Goal: Task Accomplishment & Management: Manage account settings

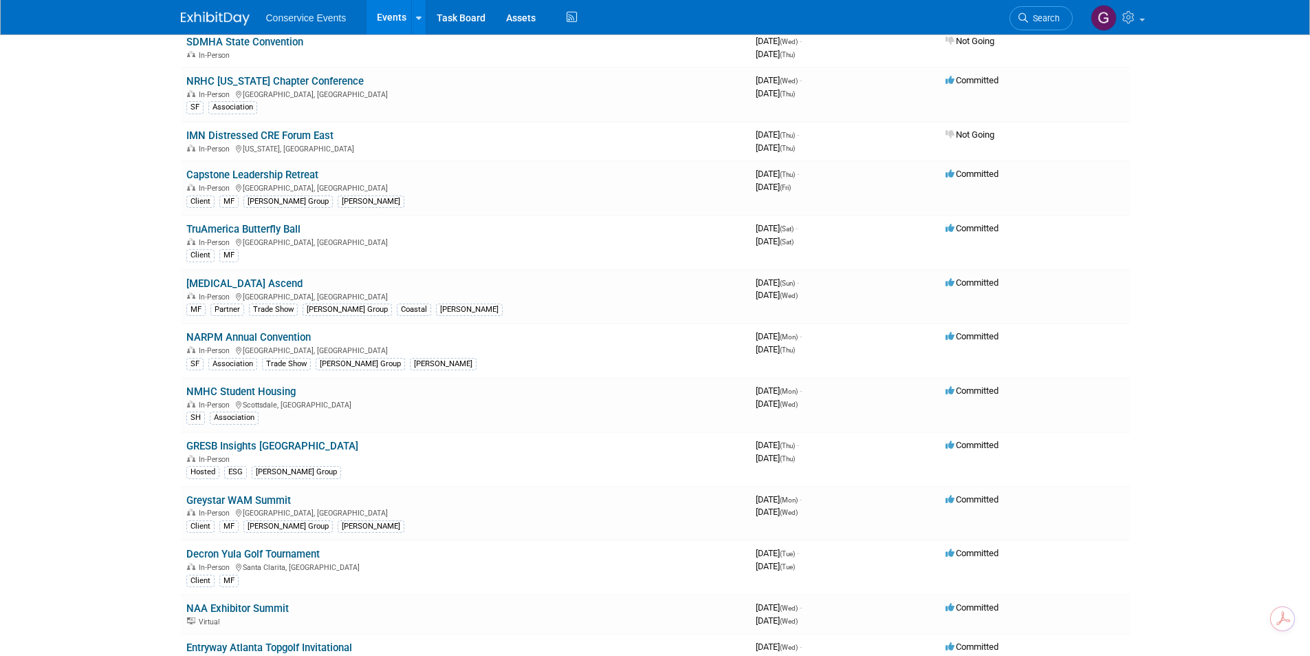
scroll to position [1101, 0]
click at [218, 282] on link "[MEDICAL_DATA] Ascend" at bounding box center [244, 281] width 116 height 12
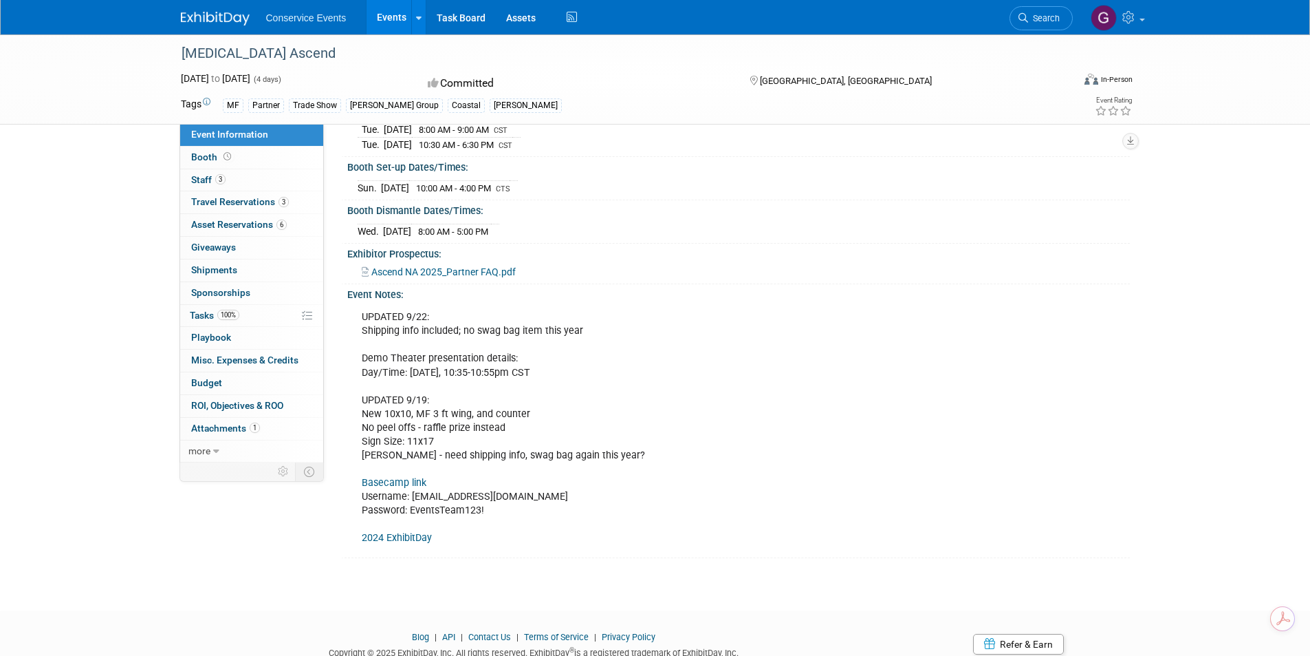
scroll to position [138, 0]
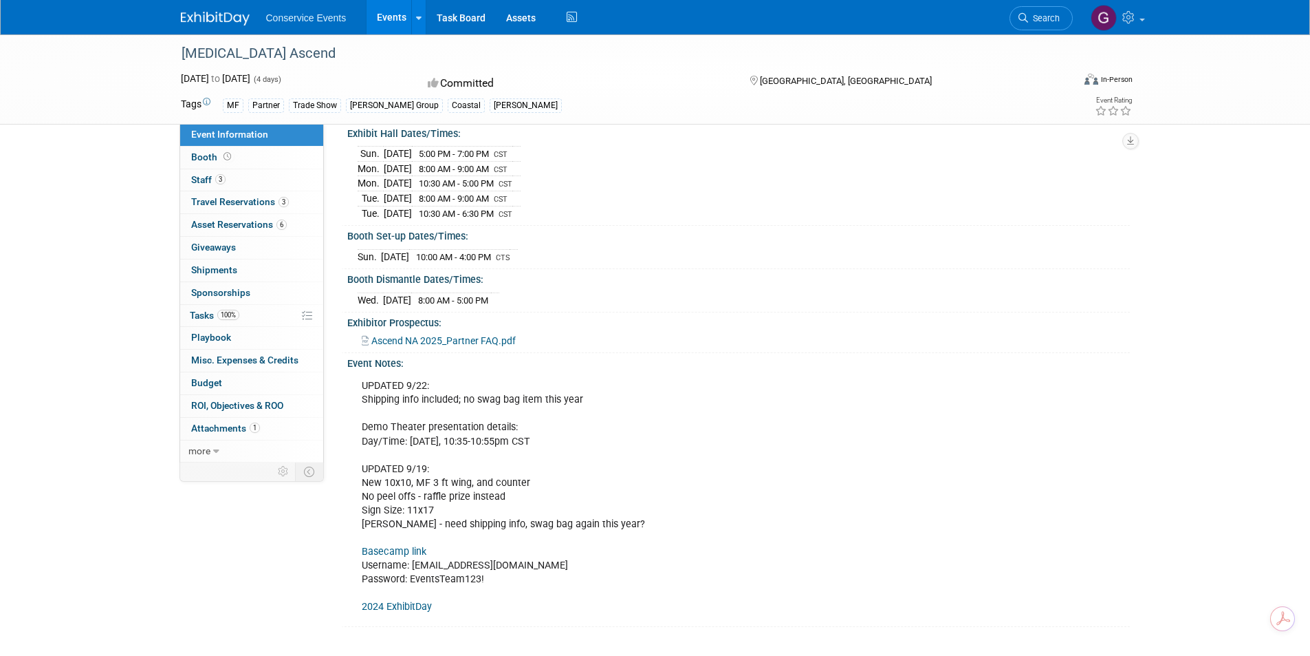
click at [922, 257] on div "Sun. Oct 19, 2025 10:00 AM - 4:00 PM CTS" at bounding box center [739, 255] width 762 height 19
click at [209, 153] on span "Booth" at bounding box center [212, 156] width 43 height 11
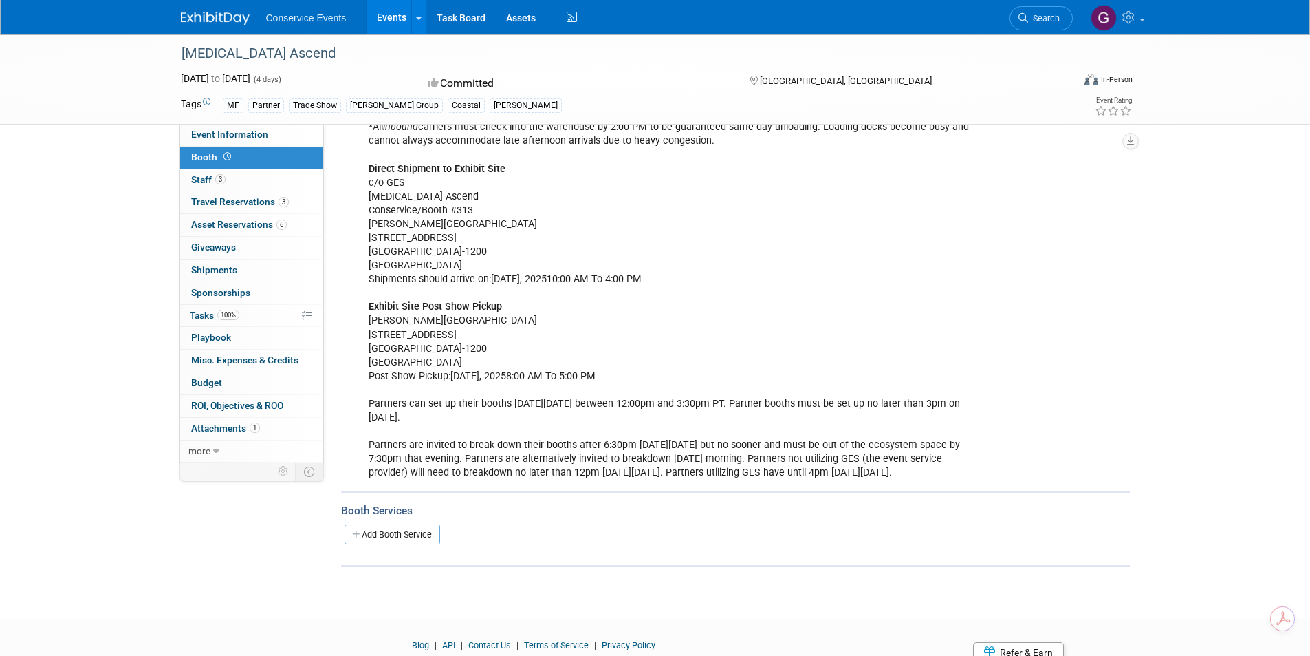
scroll to position [482, 0]
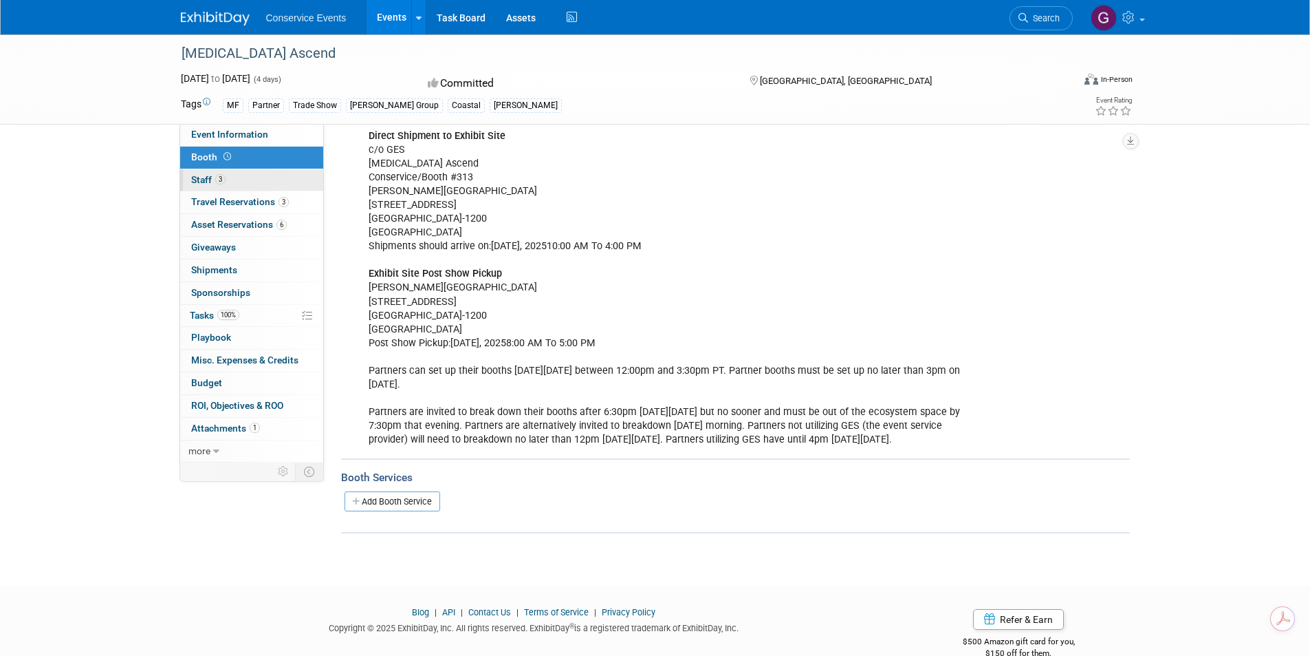
click at [193, 175] on span "Staff 3" at bounding box center [208, 179] width 34 height 11
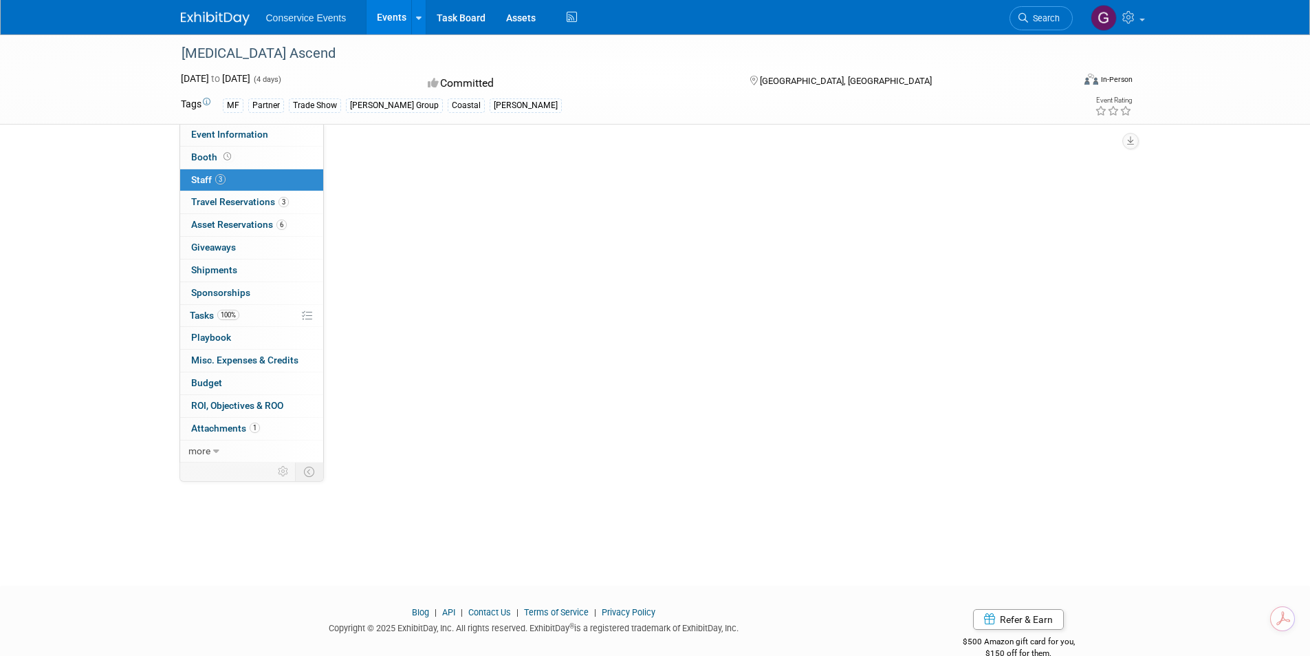
scroll to position [0, 0]
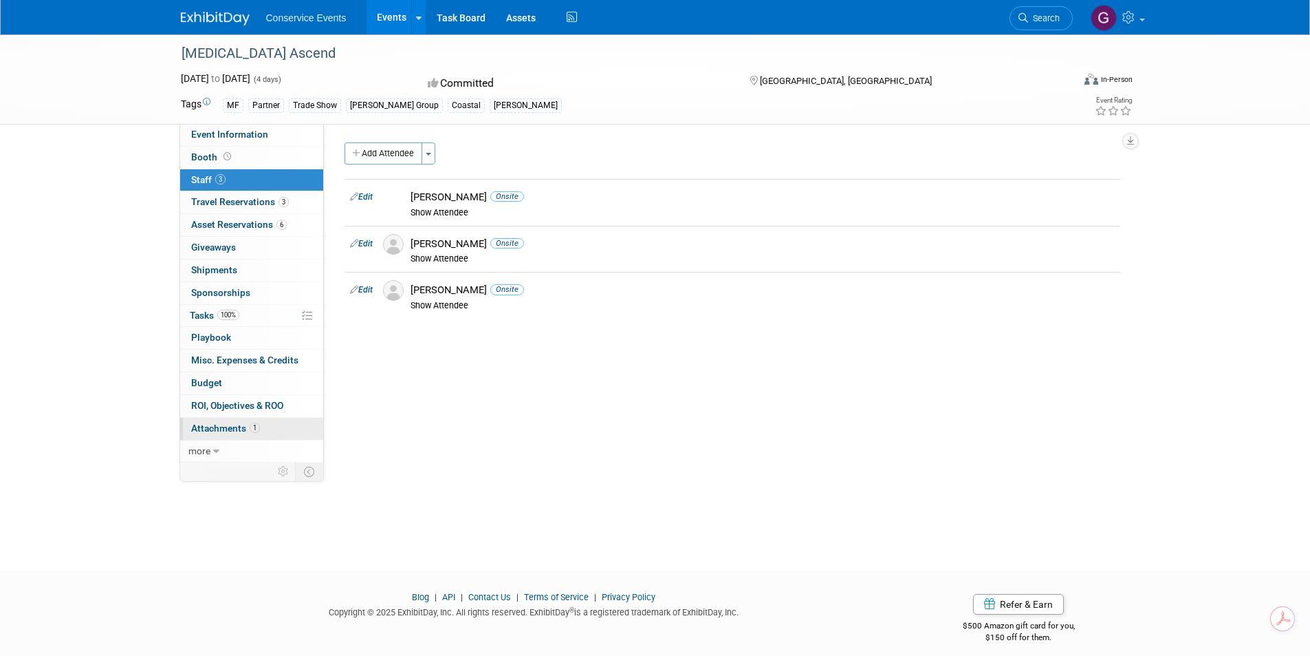
click at [216, 424] on span "Attachments 1" at bounding box center [225, 427] width 69 height 11
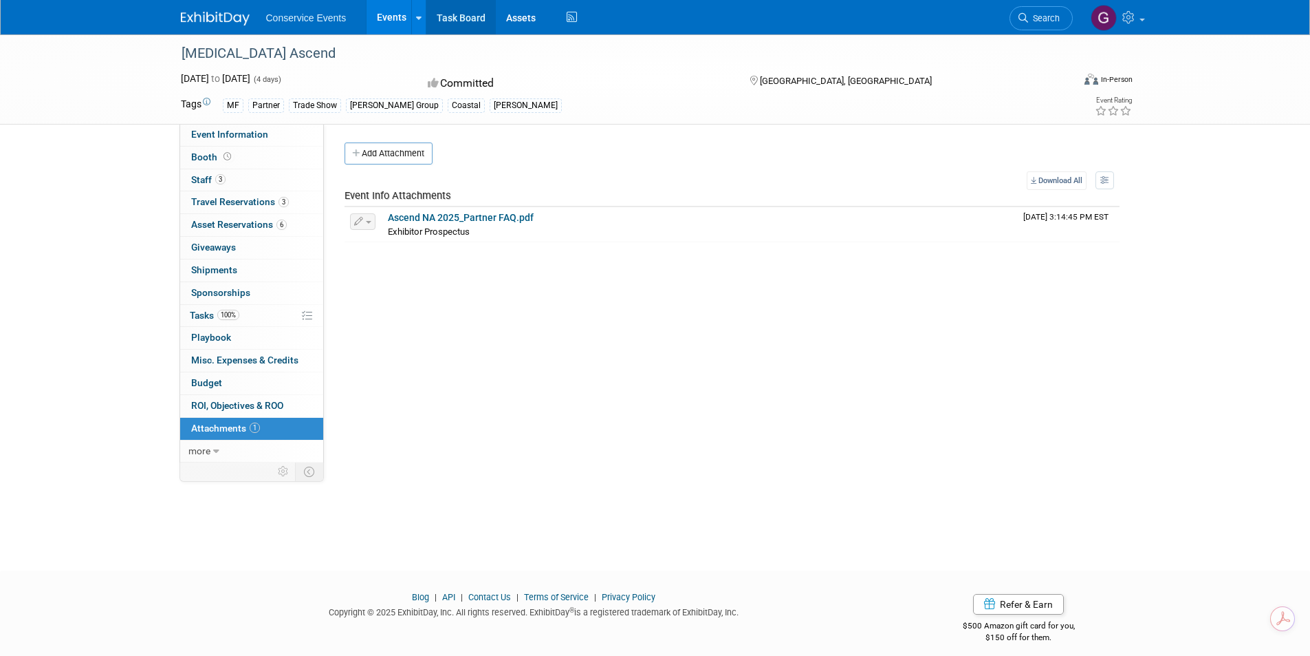
click at [476, 19] on link "Task Board" at bounding box center [460, 17] width 69 height 34
click at [389, 17] on link "Events" at bounding box center [392, 17] width 50 height 34
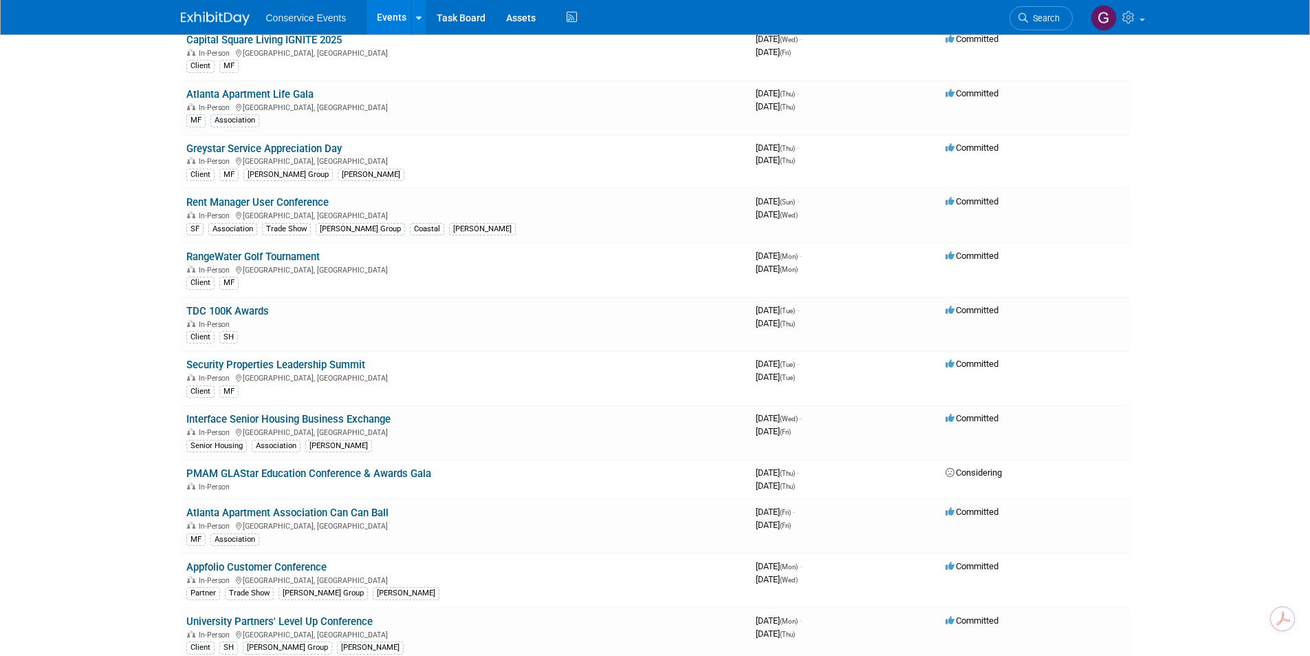
scroll to position [413, 0]
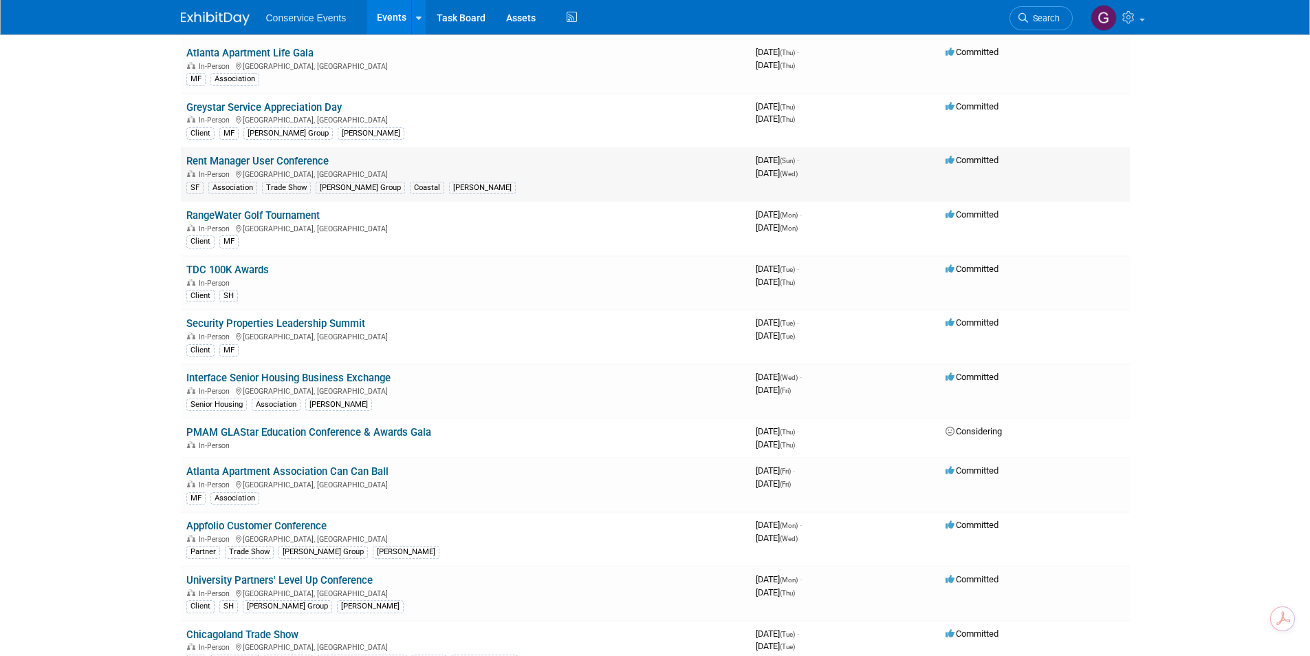
click at [274, 159] on link "Rent Manager User Conference" at bounding box center [257, 161] width 142 height 12
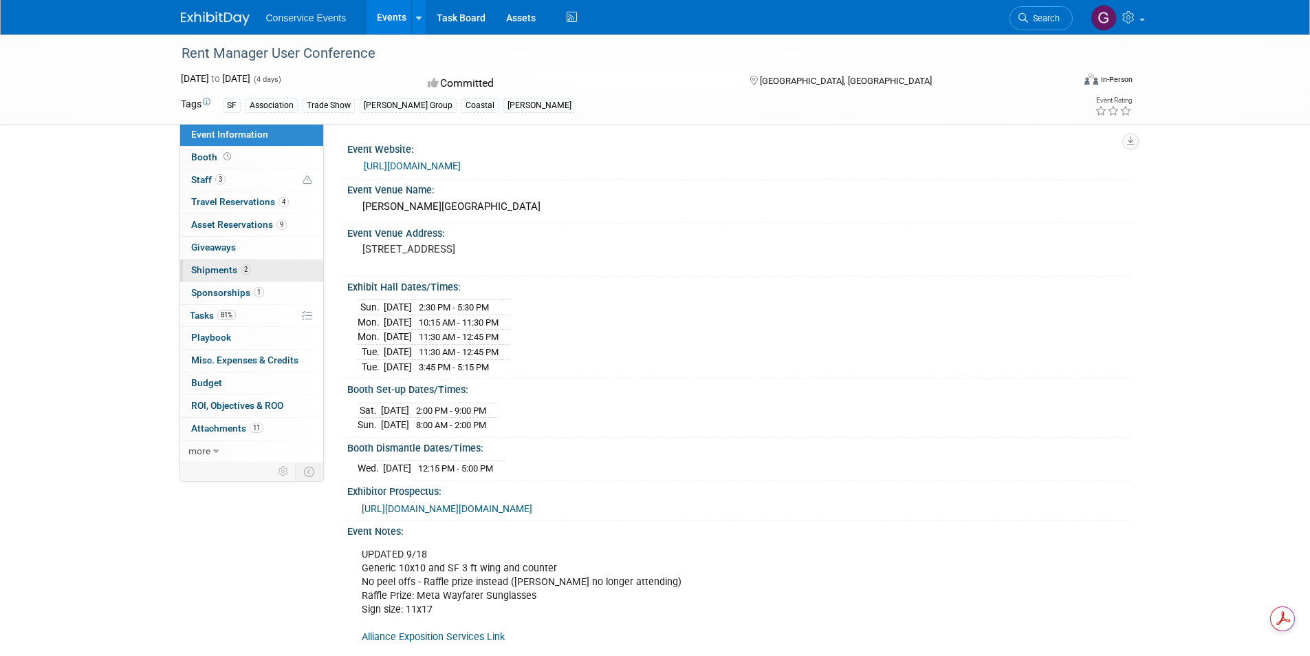
click at [219, 268] on span "Shipments 2" at bounding box center [221, 269] width 60 height 11
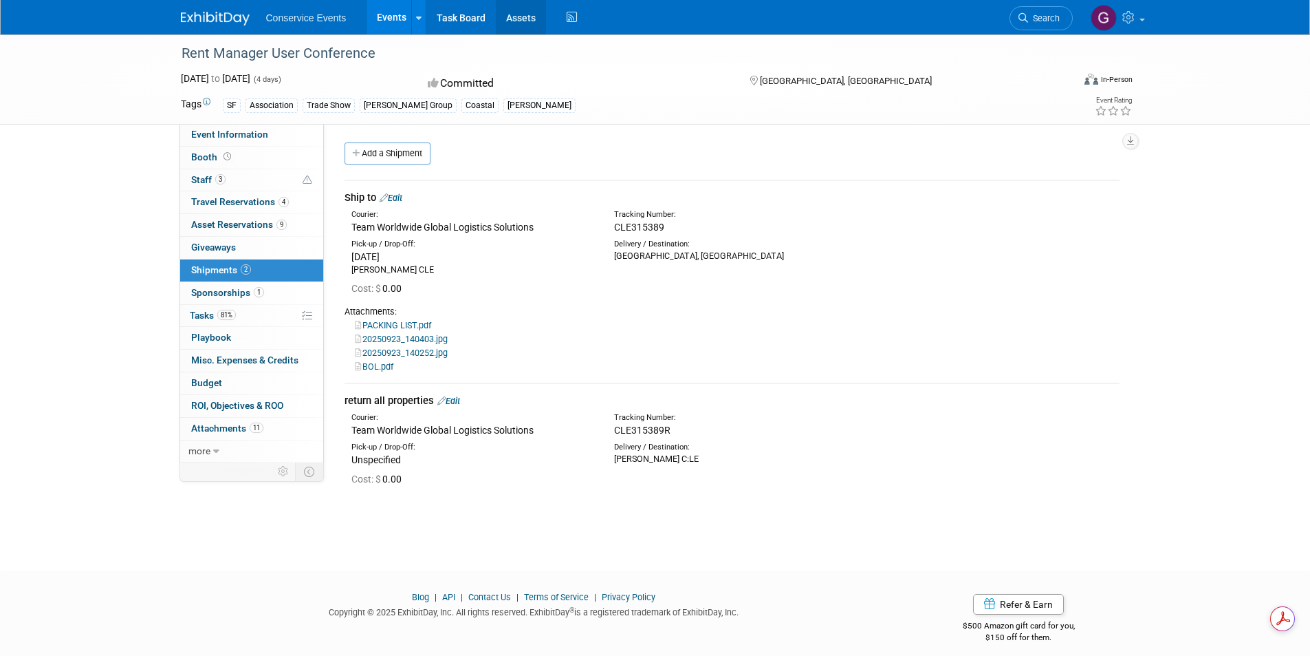
click at [516, 15] on link "Assets" at bounding box center [521, 17] width 50 height 34
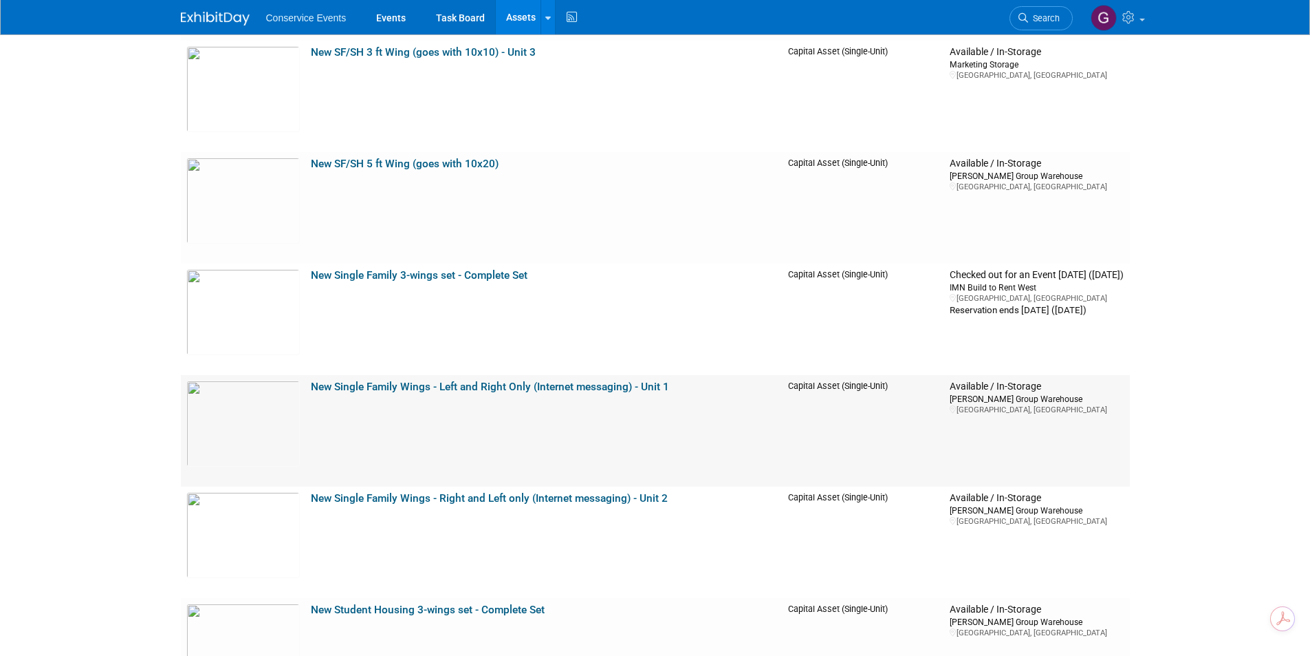
scroll to position [16371, 0]
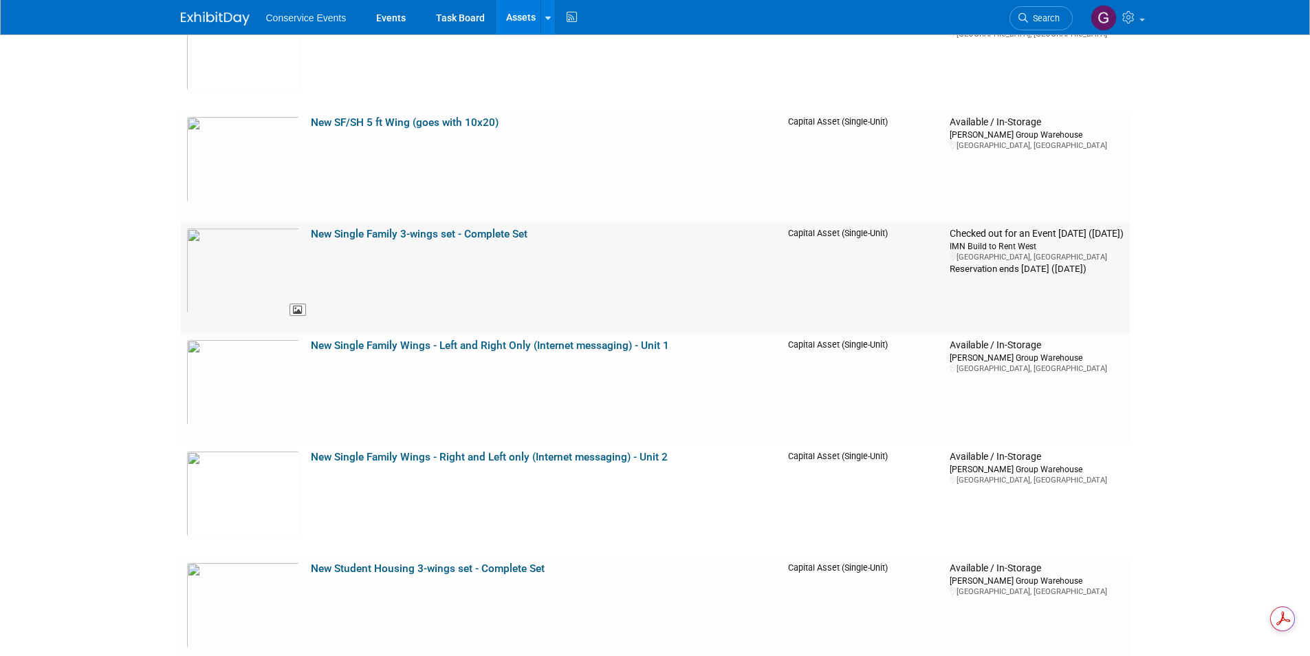
click at [258, 250] on img at bounding box center [242, 271] width 113 height 86
click at [475, 346] on link "New Single Family Wings - Left and Right Only (Internet messaging) - Unit 1" at bounding box center [490, 345] width 358 height 12
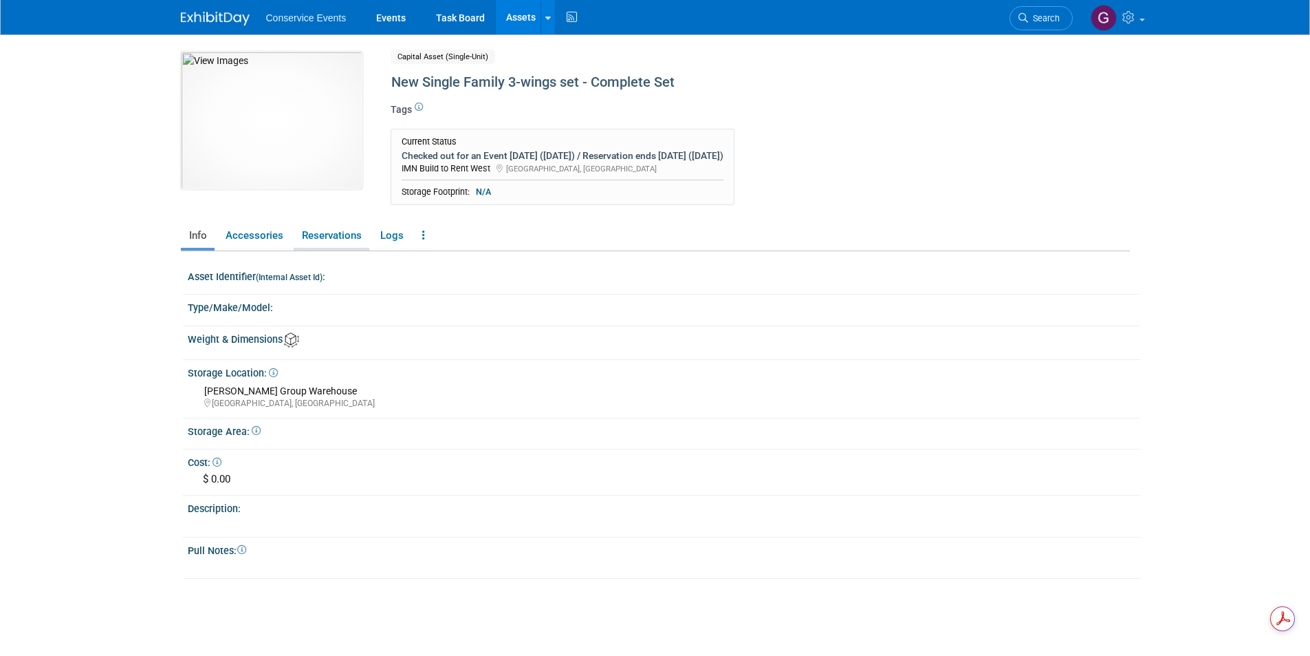
click at [339, 229] on link "Reservations" at bounding box center [332, 236] width 76 height 24
click at [302, 235] on link "Reservations" at bounding box center [332, 236] width 76 height 24
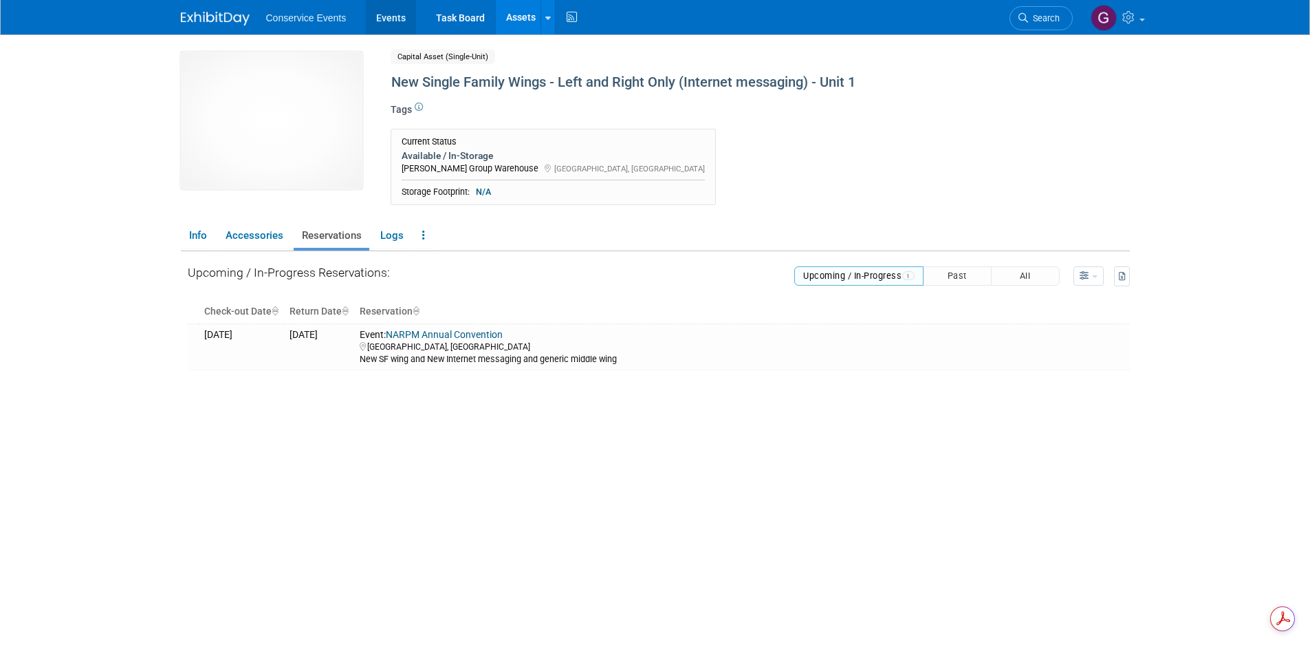
click at [386, 19] on link "Events" at bounding box center [391, 17] width 50 height 34
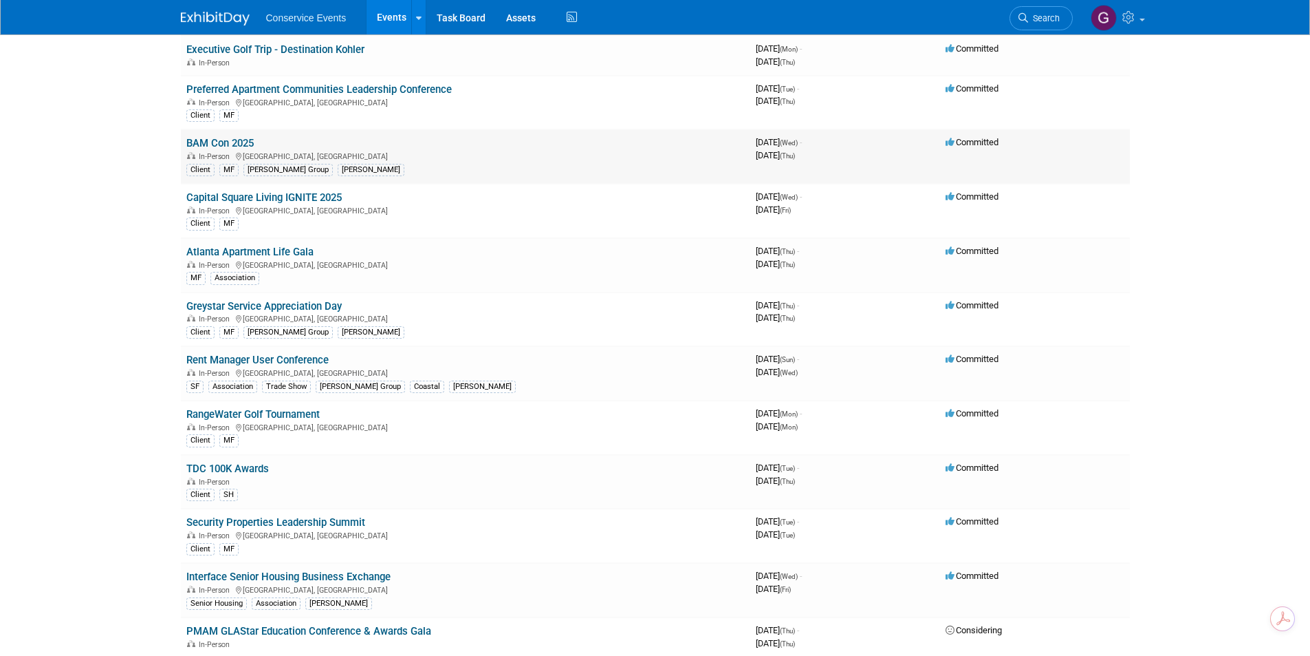
scroll to position [275, 0]
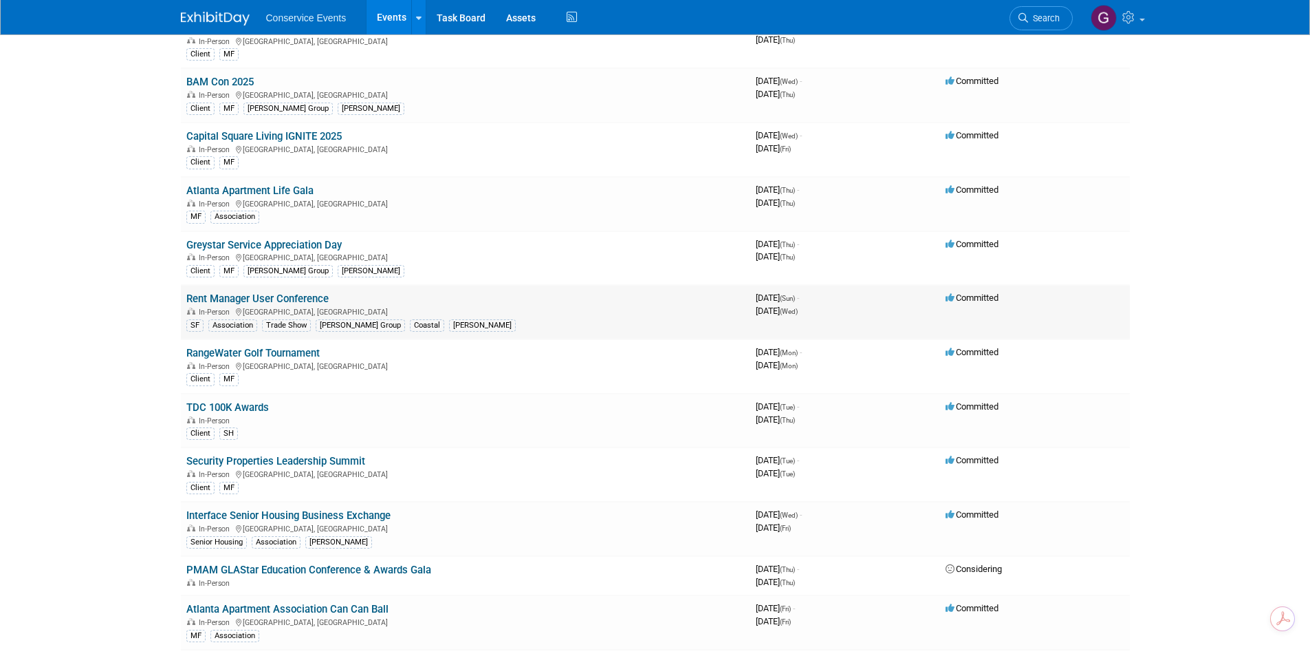
click at [240, 295] on link "Rent Manager User Conference" at bounding box center [257, 298] width 142 height 12
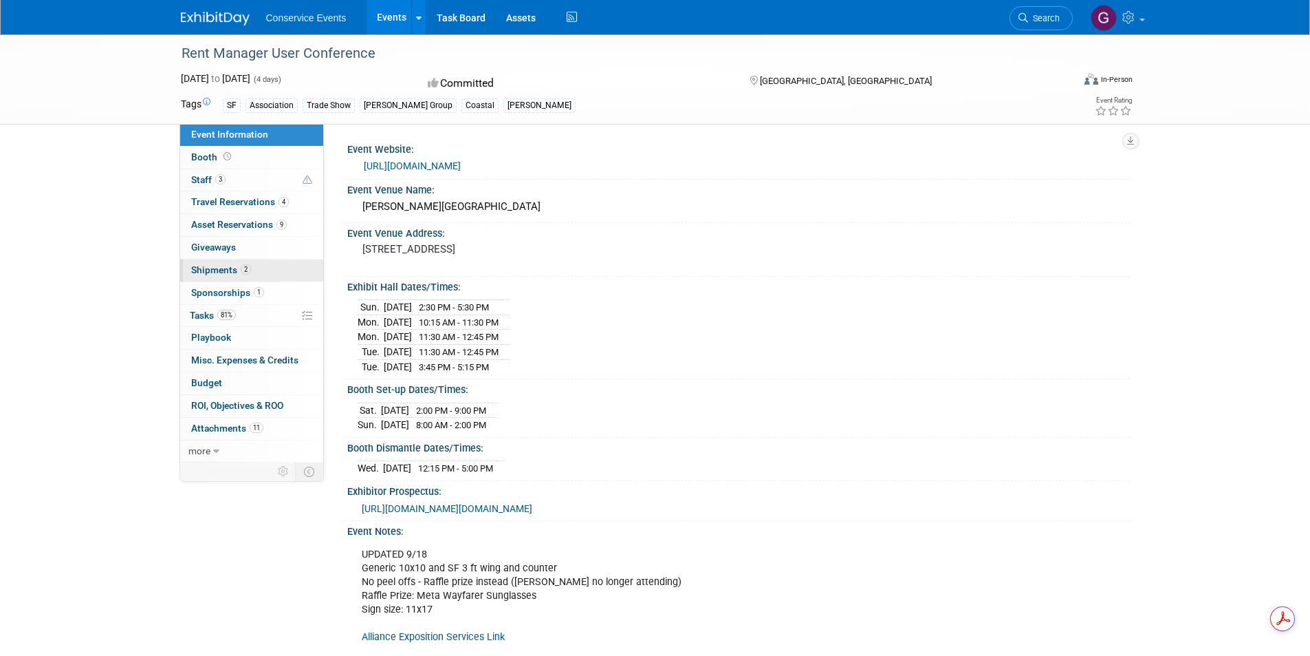
click at [221, 272] on span "Shipments 2" at bounding box center [221, 269] width 60 height 11
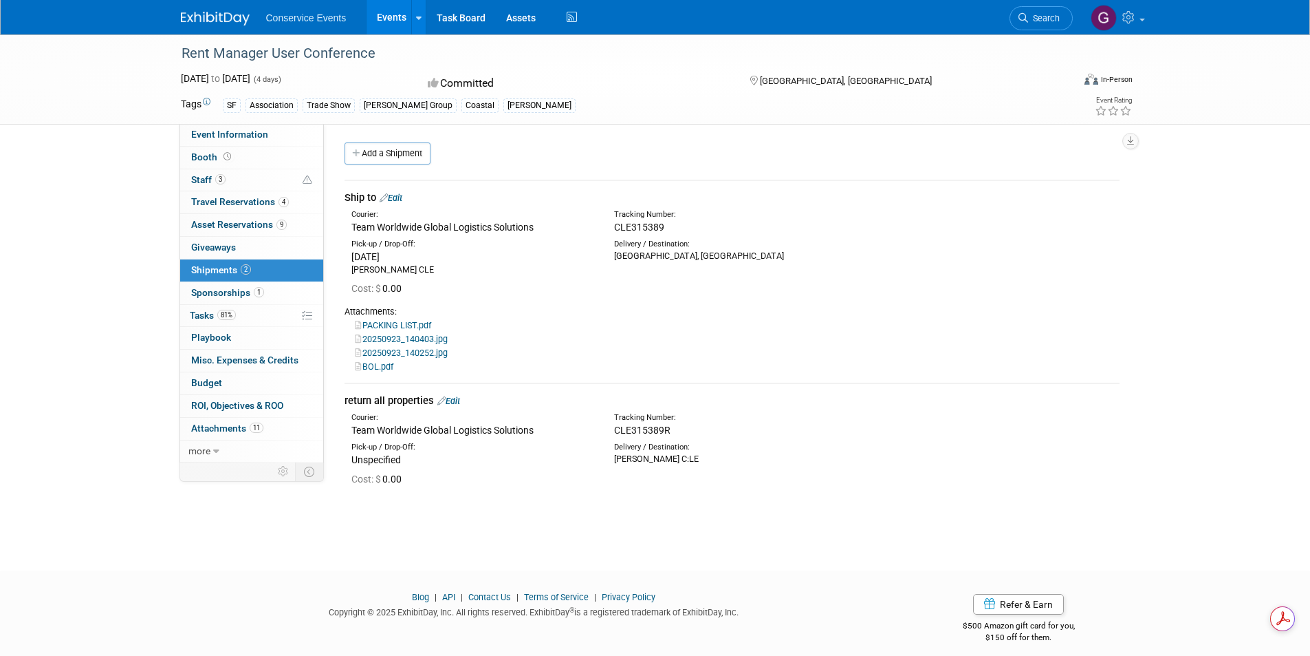
click at [458, 399] on link "Edit" at bounding box center [448, 401] width 23 height 10
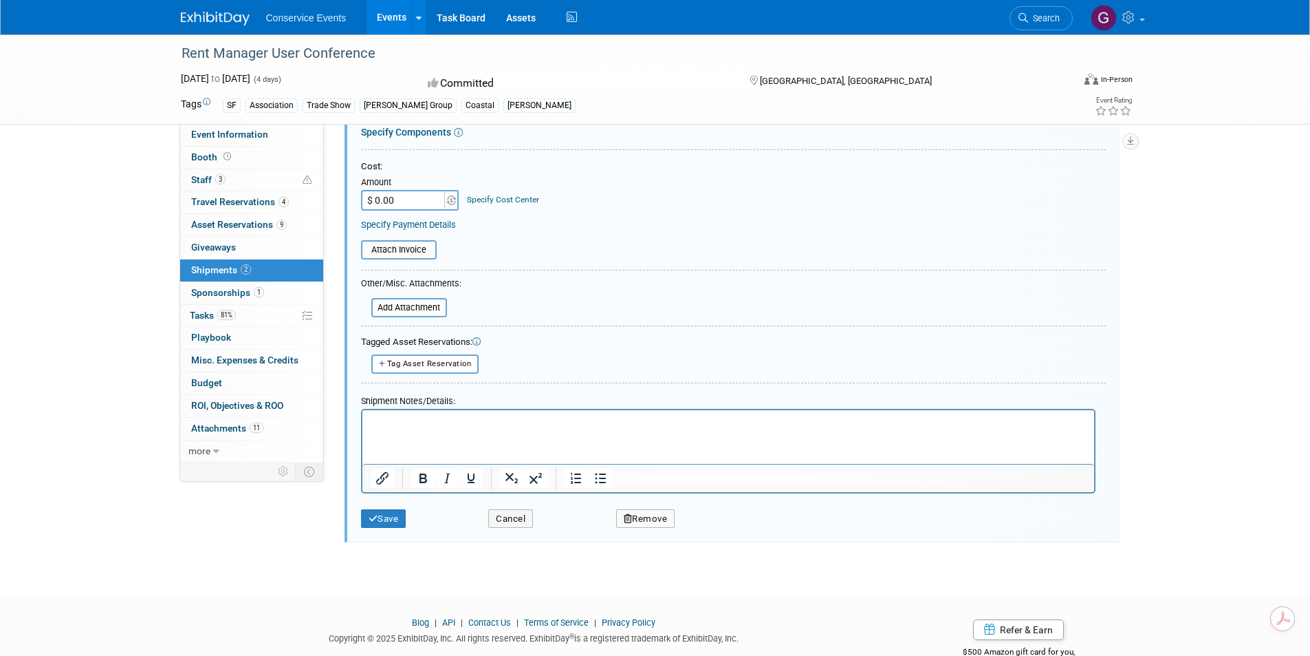
scroll to position [470, 0]
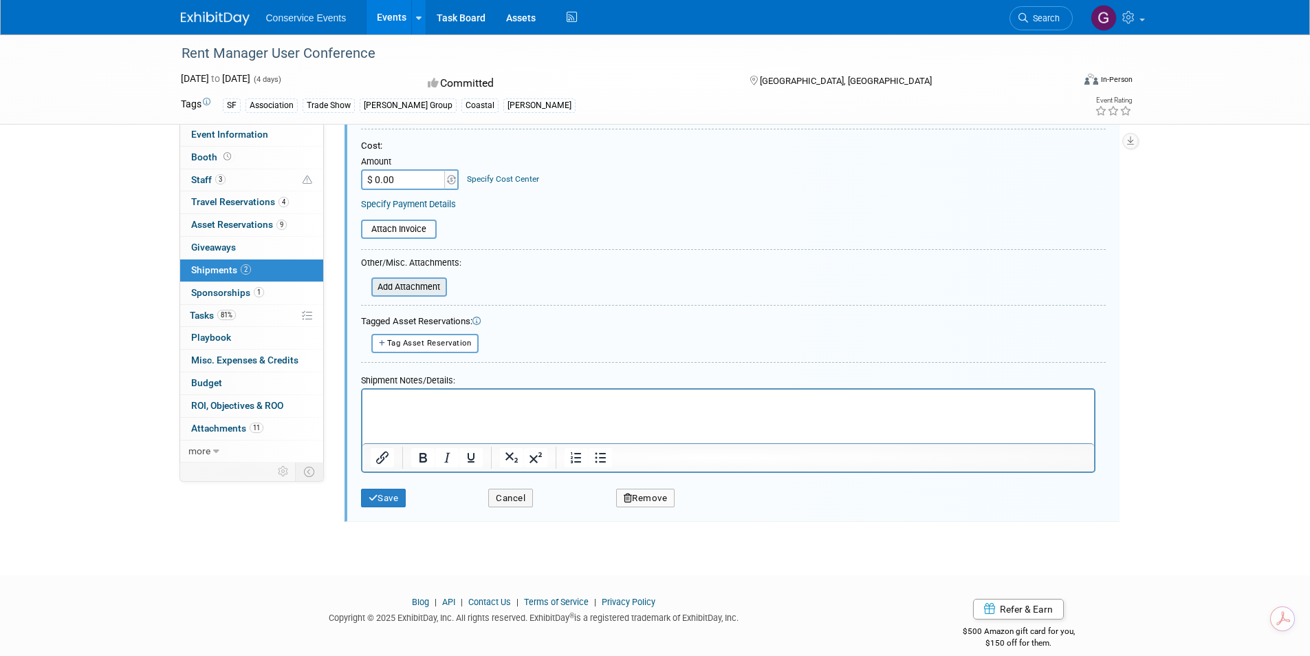
click at [422, 292] on input "file" at bounding box center [364, 287] width 164 height 17
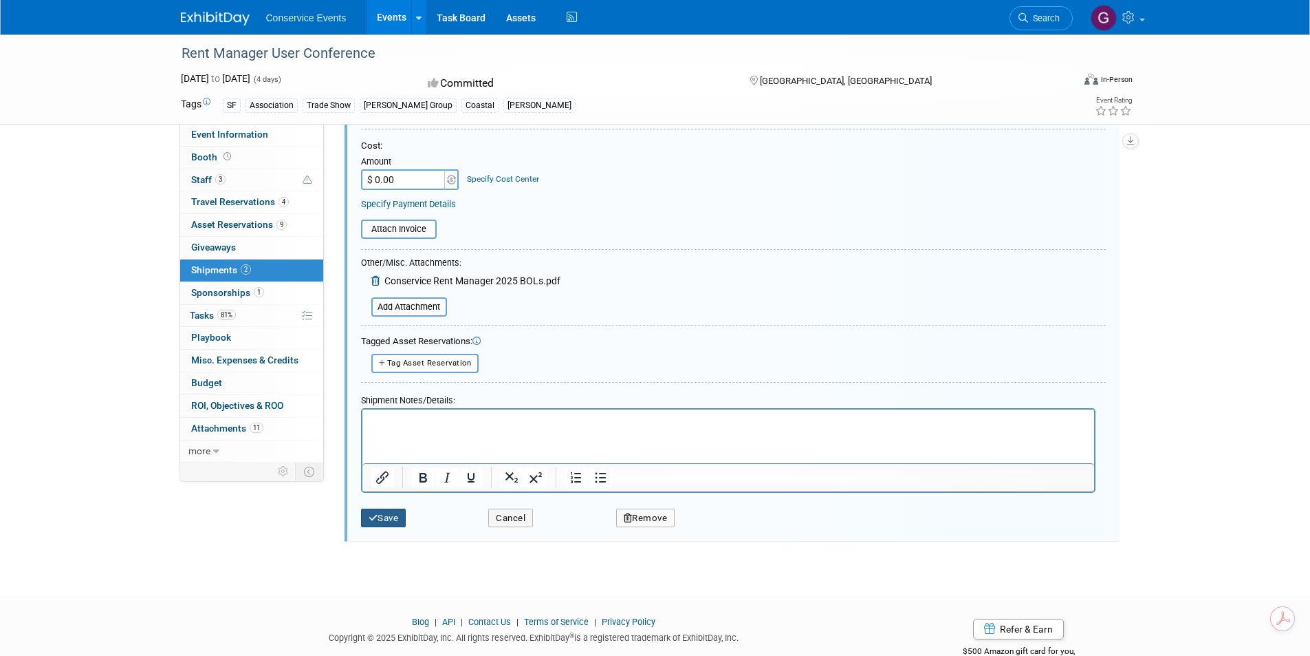
click at [389, 519] on button "Save" at bounding box center [383, 517] width 45 height 19
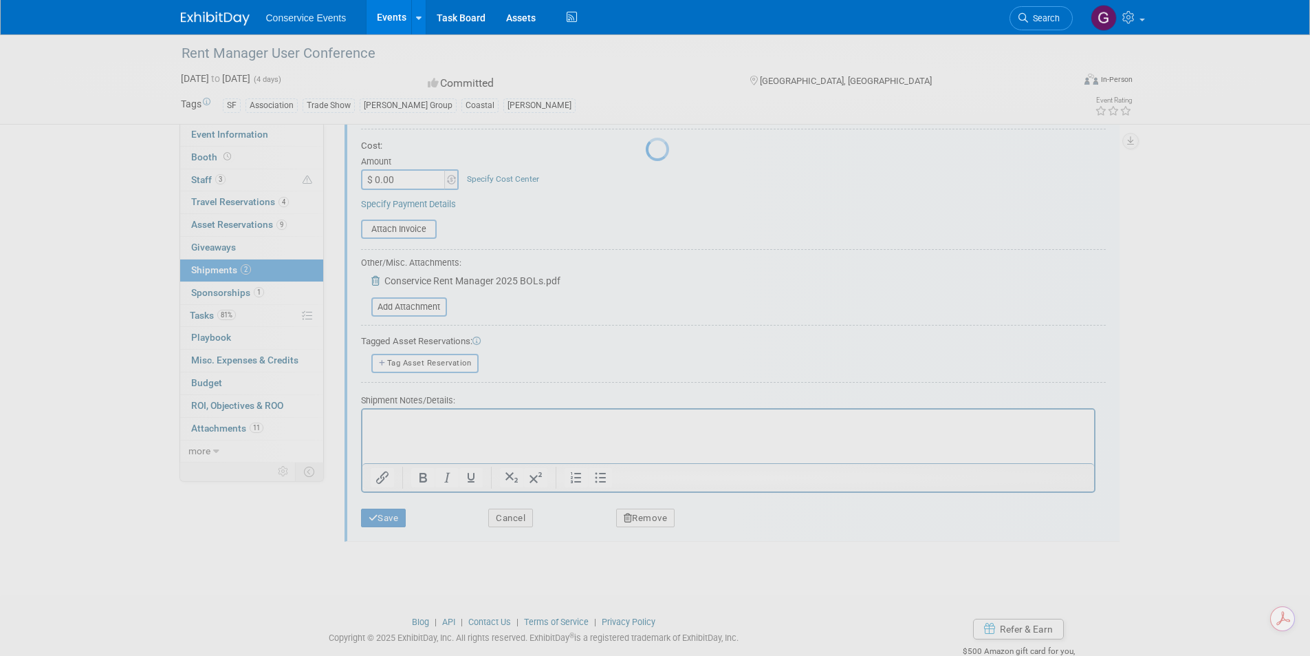
scroll to position [26, 0]
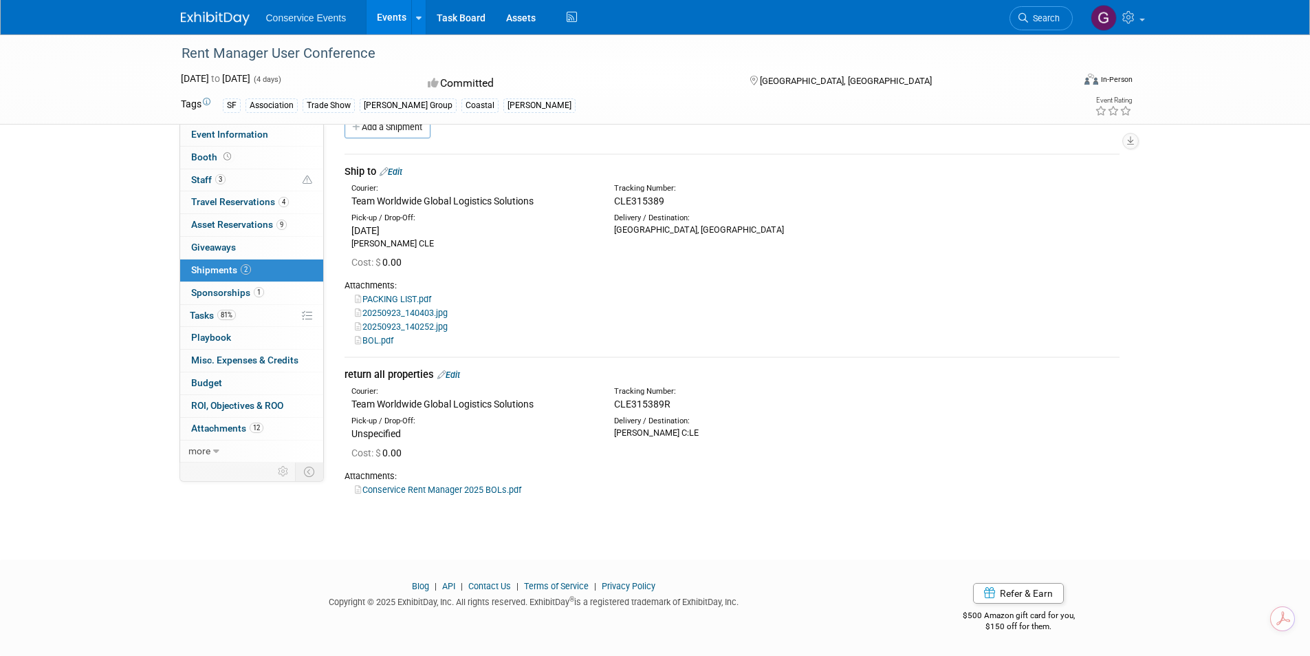
click at [368, 489] on link "Conservice Rent Manager 2025 BOLs.pdf" at bounding box center [438, 489] width 166 height 10
click at [512, 20] on link "Assets" at bounding box center [521, 17] width 50 height 34
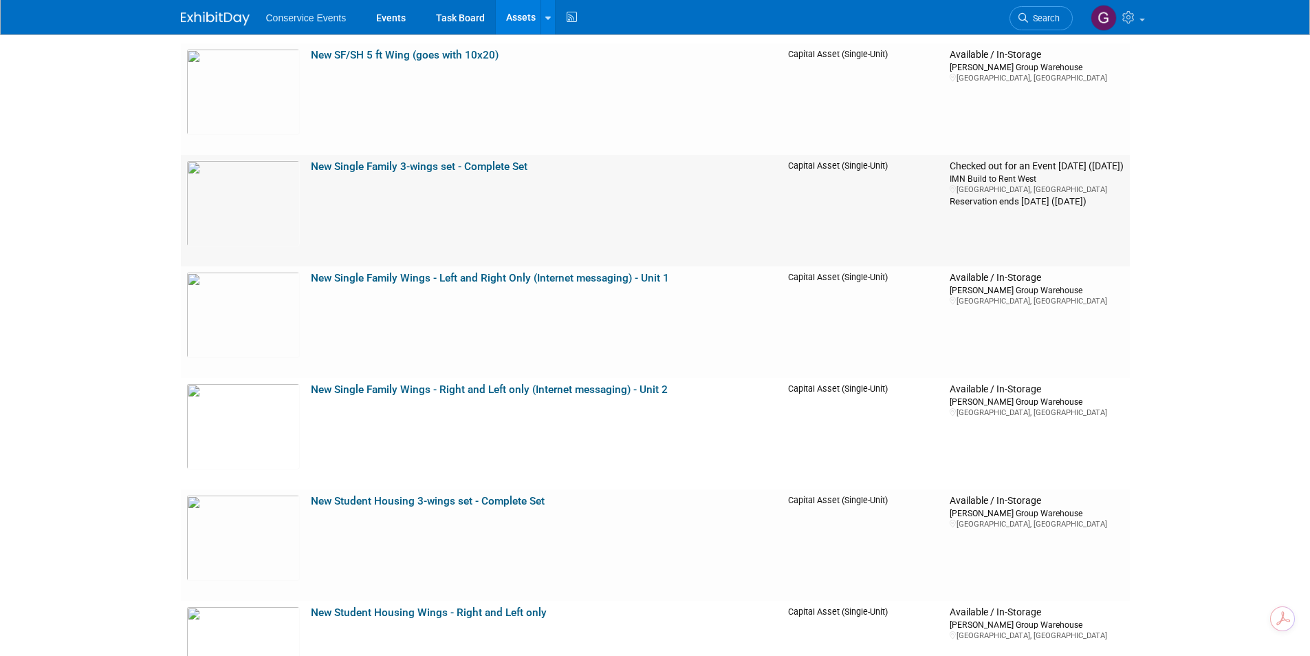
scroll to position [16440, 0]
click at [328, 167] on link "New Single Family 3-wings set - Complete Set" at bounding box center [419, 165] width 217 height 12
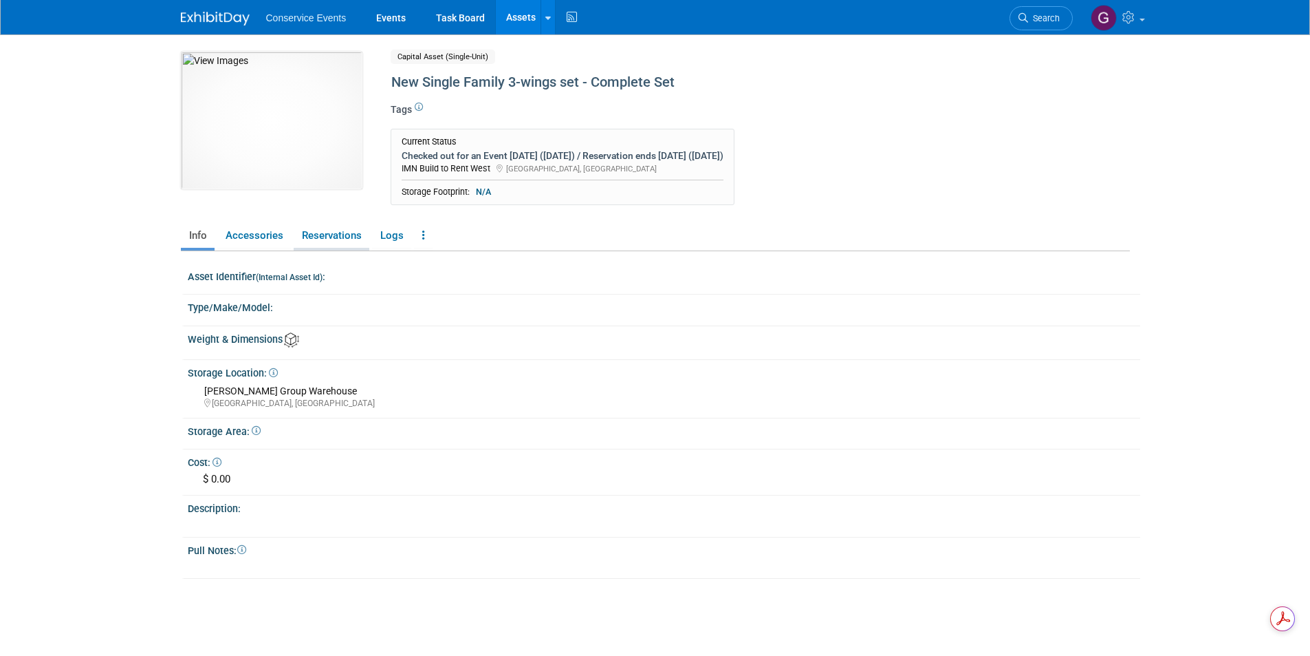
click at [310, 233] on link "Reservations" at bounding box center [332, 236] width 76 height 24
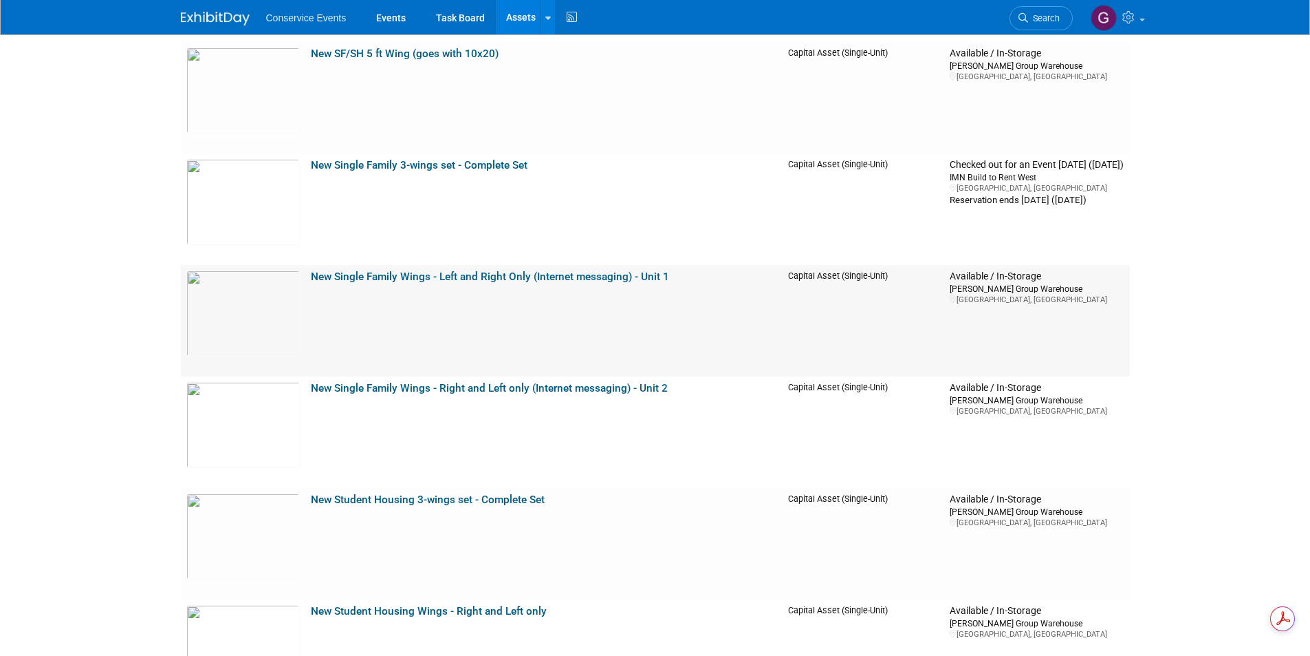
click at [305, 314] on td "New Single Family Wings - Left and Right Only (Internet messaging) - Unit 1" at bounding box center [544, 320] width 478 height 111
click at [290, 312] on img at bounding box center [242, 313] width 113 height 86
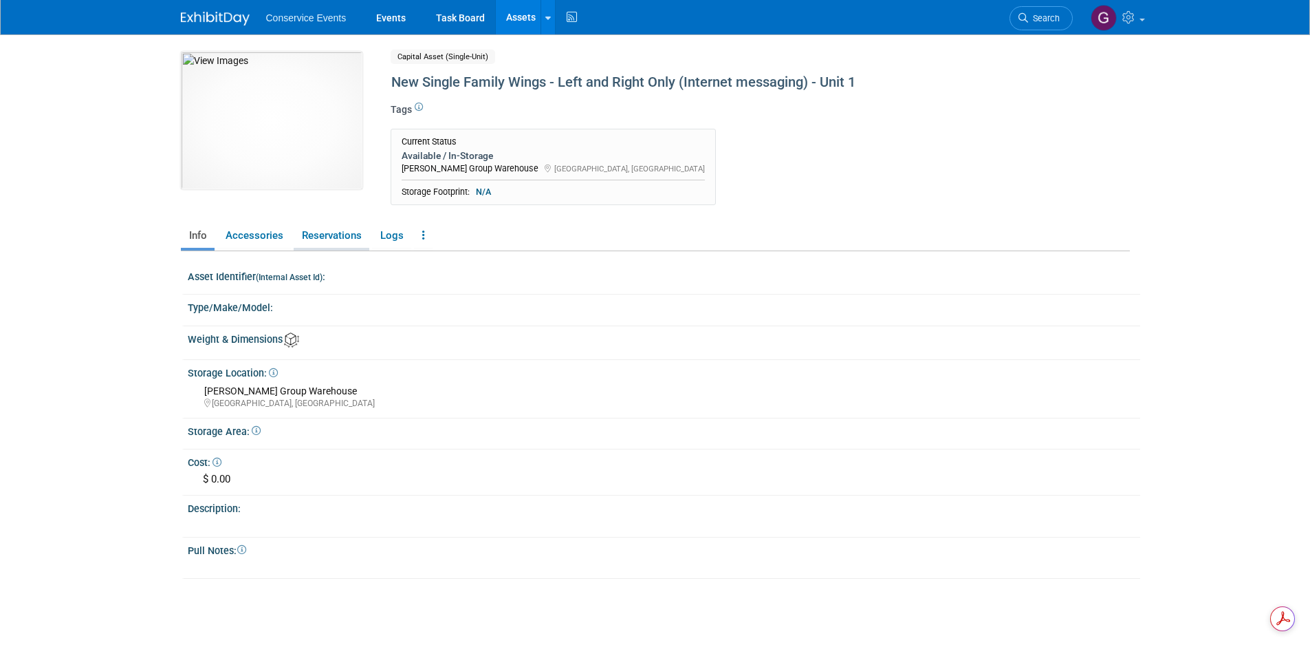
click at [333, 232] on link "Reservations" at bounding box center [332, 236] width 76 height 24
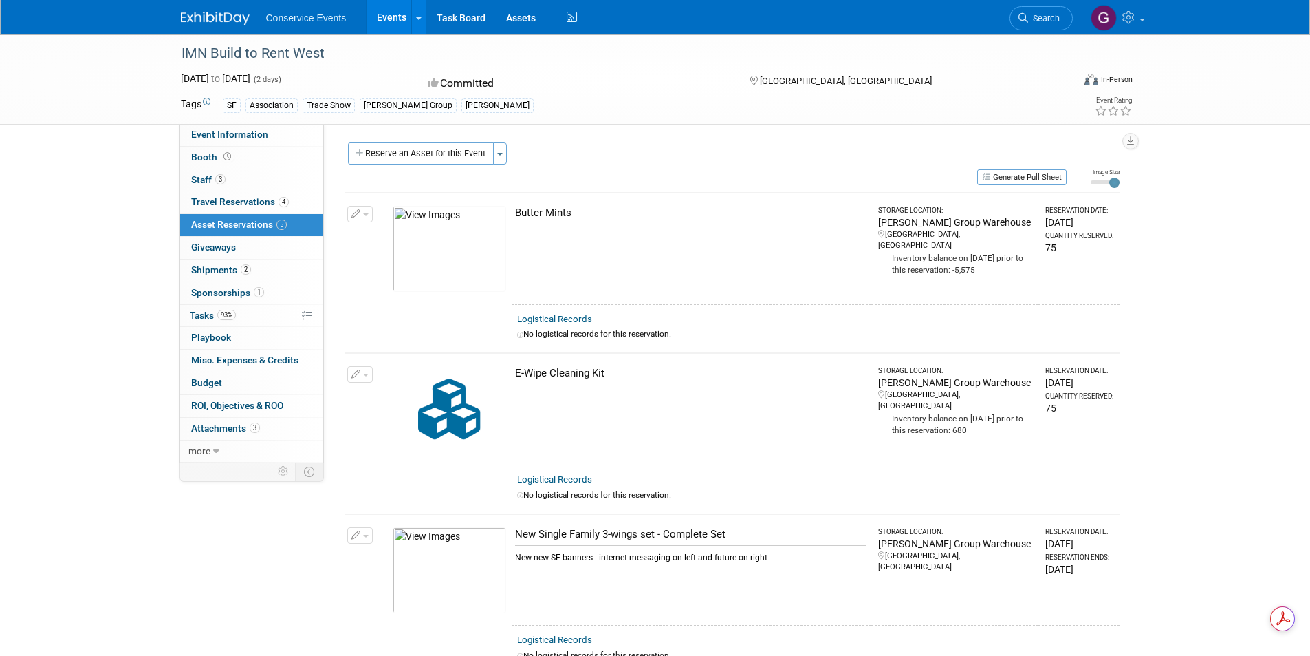
click at [391, 14] on link "Events" at bounding box center [392, 17] width 50 height 34
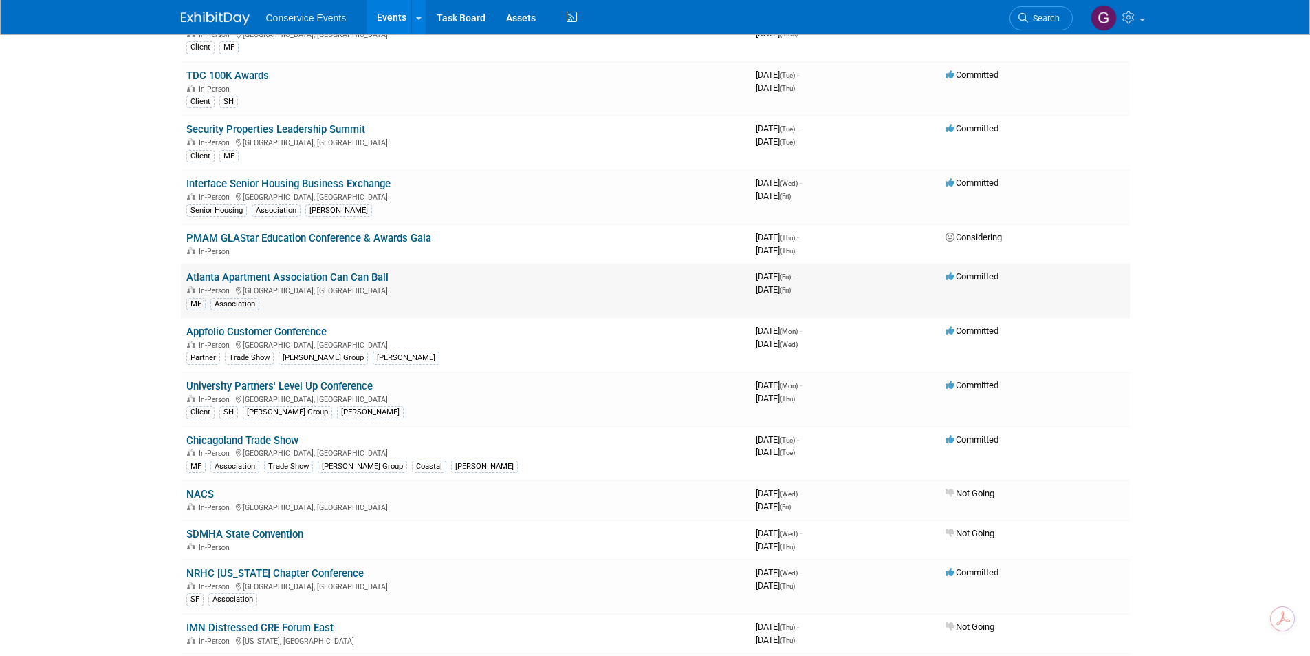
scroll to position [619, 0]
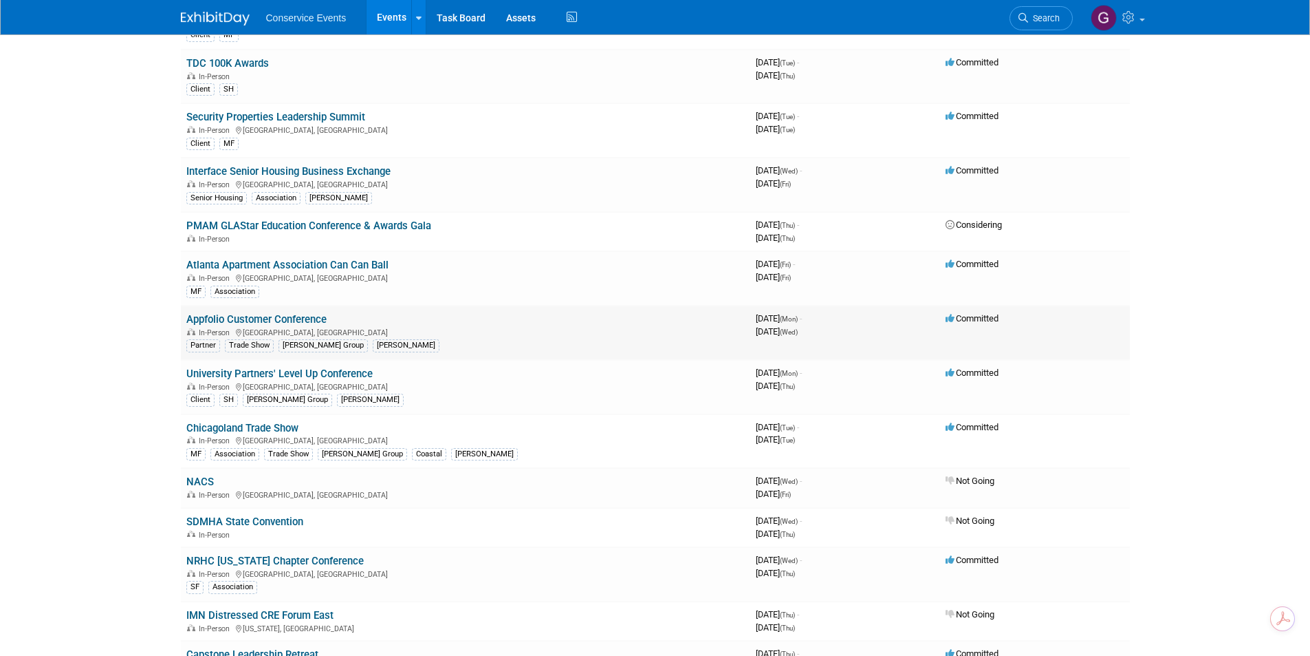
click at [279, 316] on link "Appfolio Customer Conference" at bounding box center [256, 319] width 140 height 12
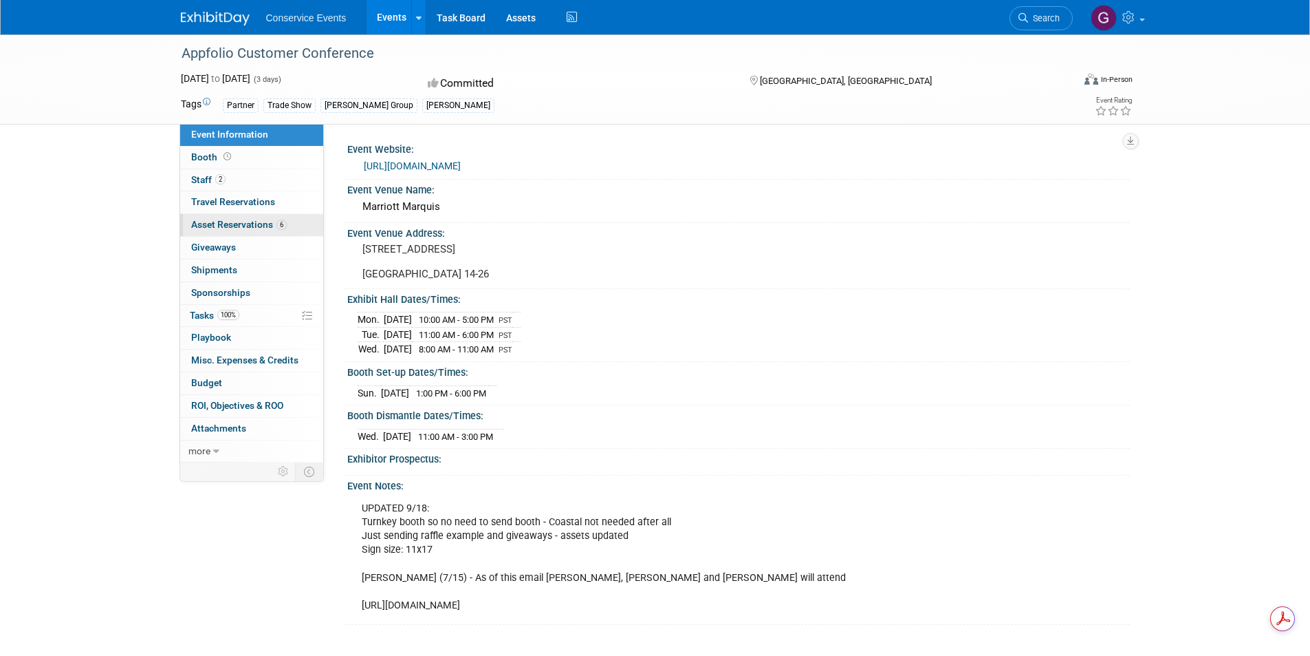
click at [228, 221] on span "Asset Reservations 6" at bounding box center [239, 224] width 96 height 11
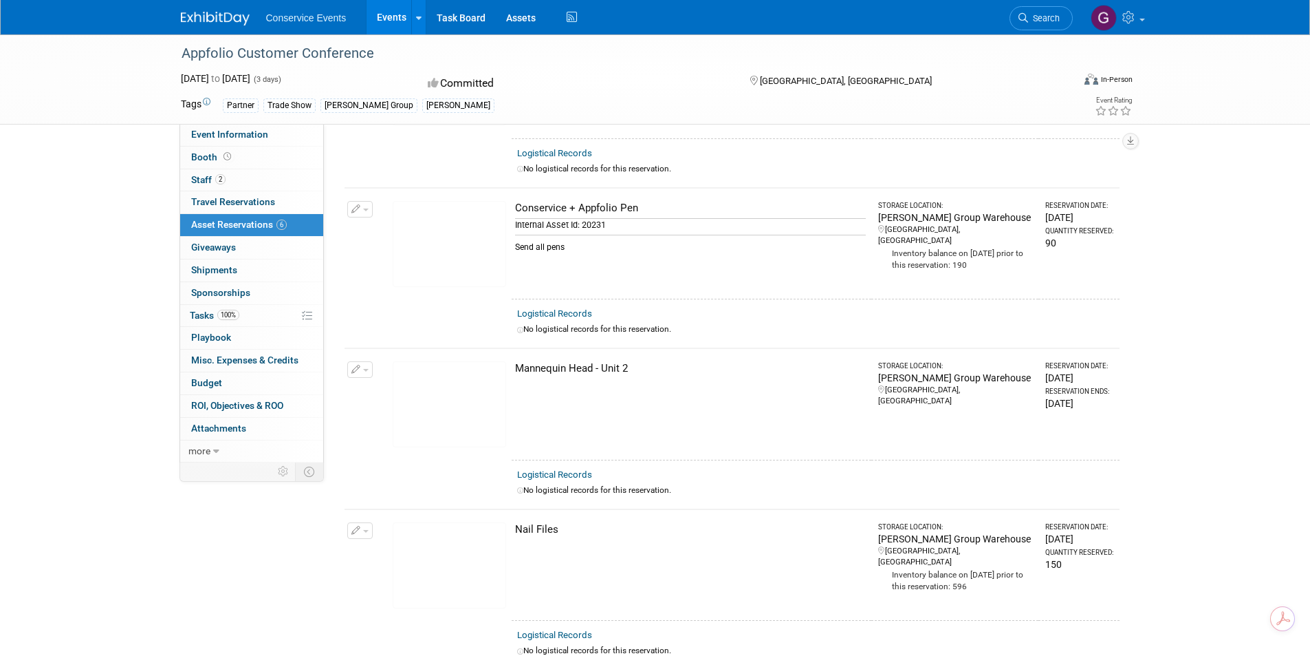
scroll to position [482, 0]
